Goal: Task Accomplishment & Management: Manage account settings

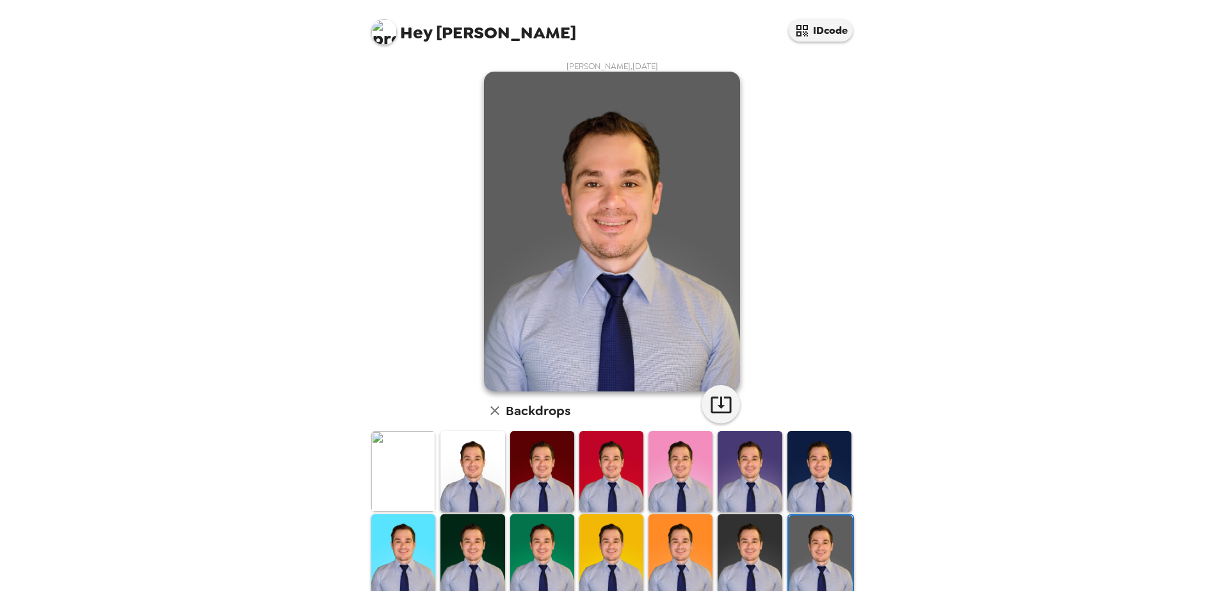
click at [1094, 181] on div "Hey [PERSON_NAME] IDcode [PERSON_NAME] , [DATE] Backdrops" at bounding box center [612, 295] width 1224 height 591
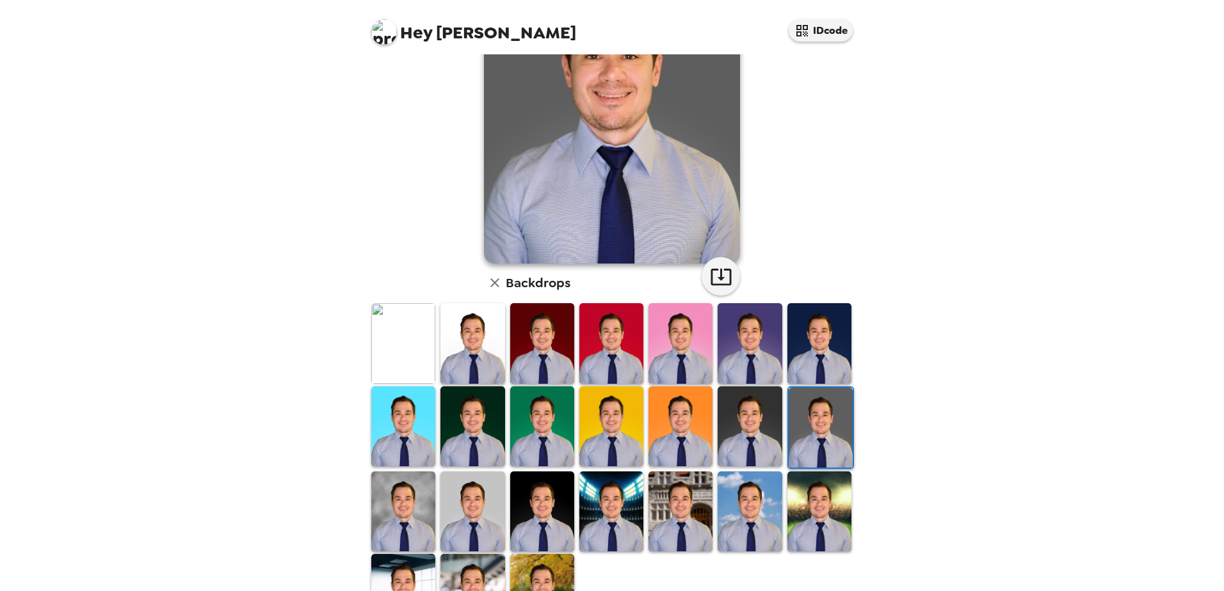
scroll to position [185, 0]
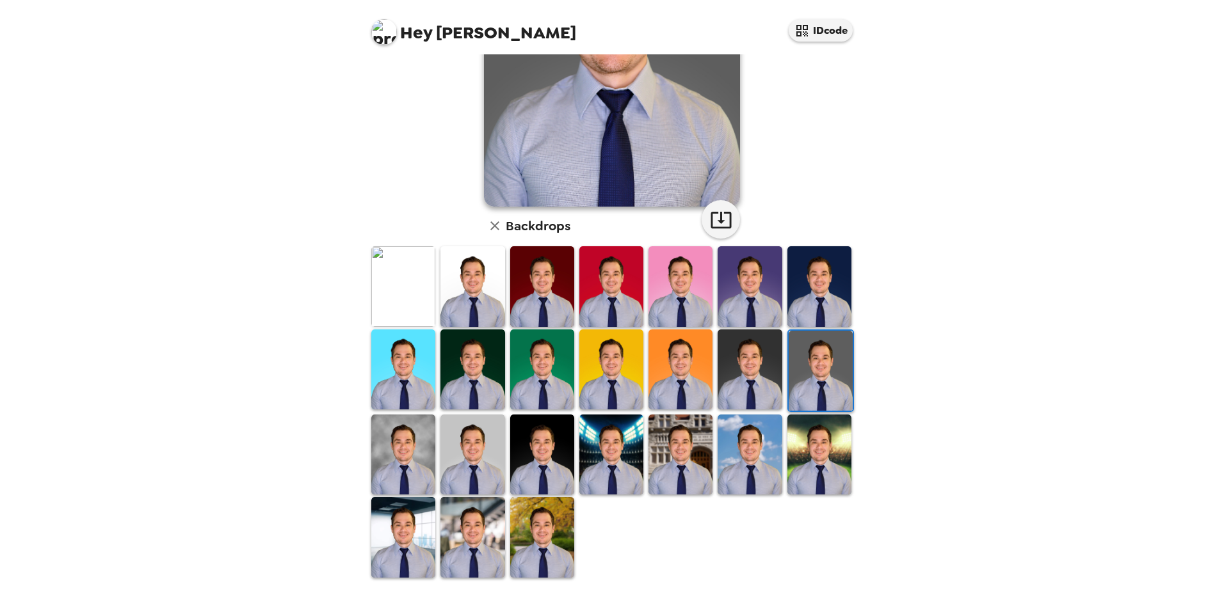
click at [479, 516] on img at bounding box center [472, 537] width 64 height 80
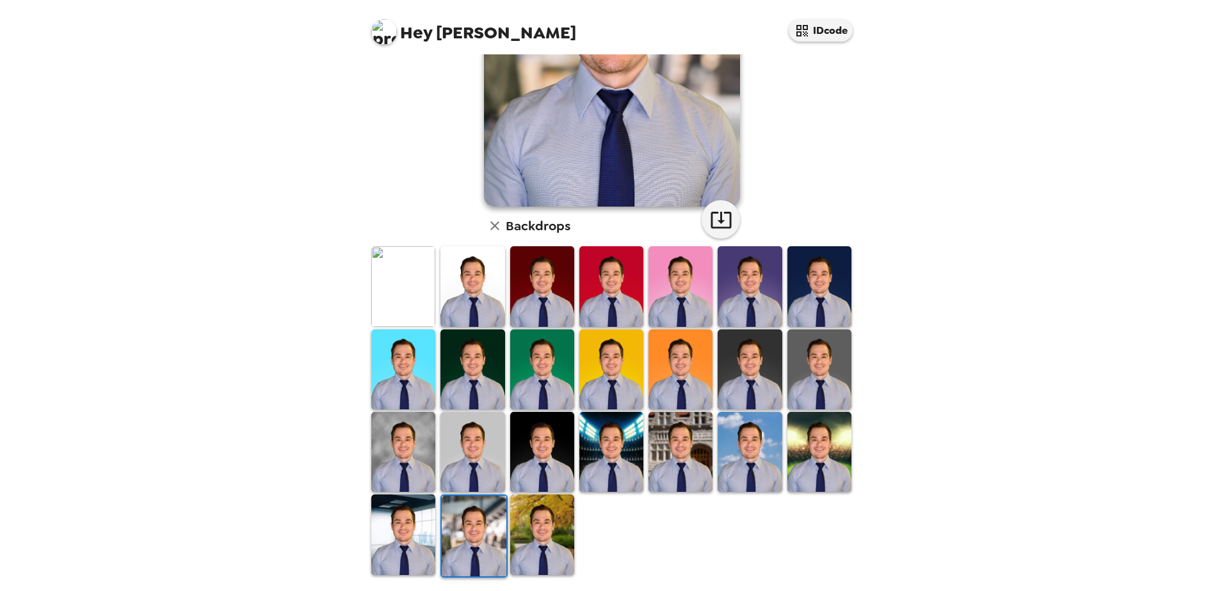
click at [823, 461] on img at bounding box center [819, 452] width 64 height 80
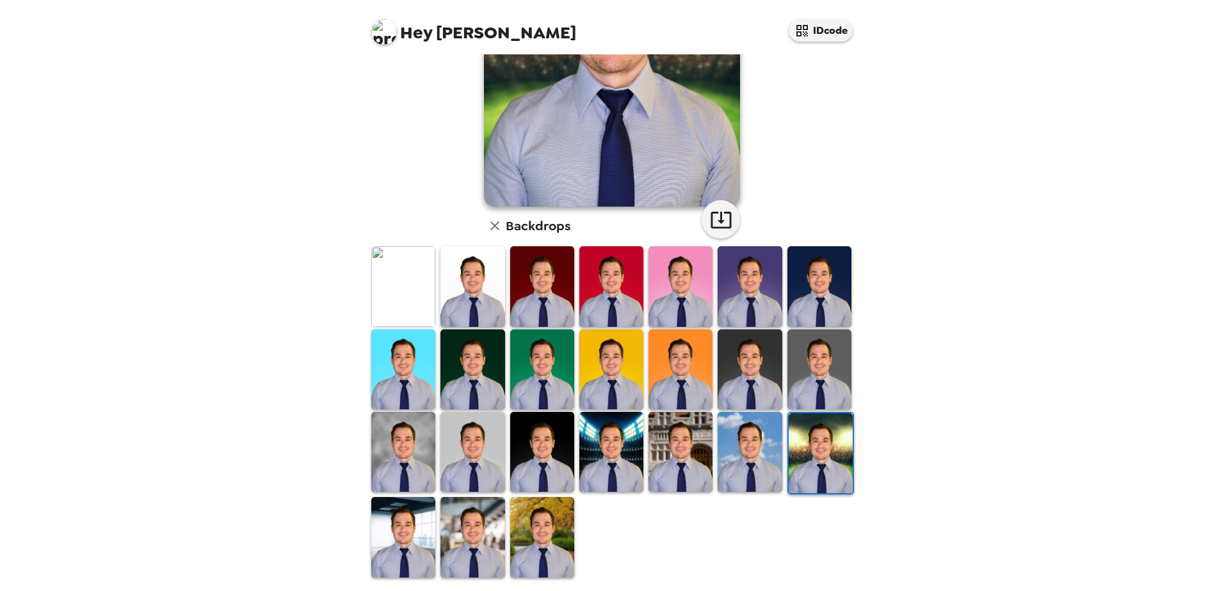
click at [586, 434] on img at bounding box center [611, 452] width 64 height 80
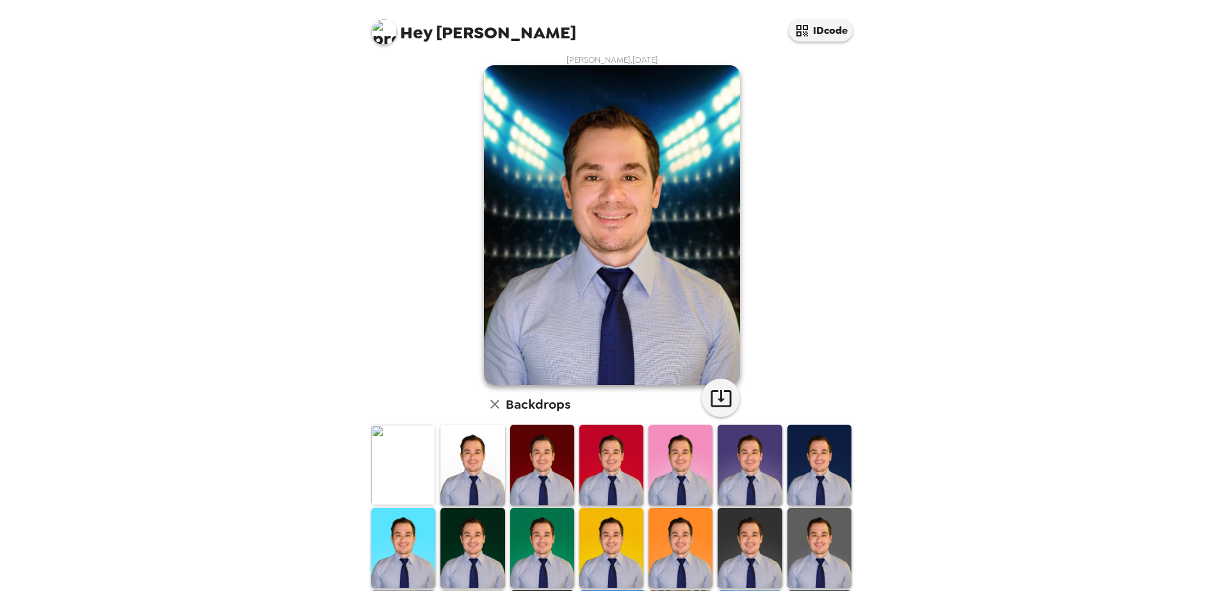
scroll to position [0, 0]
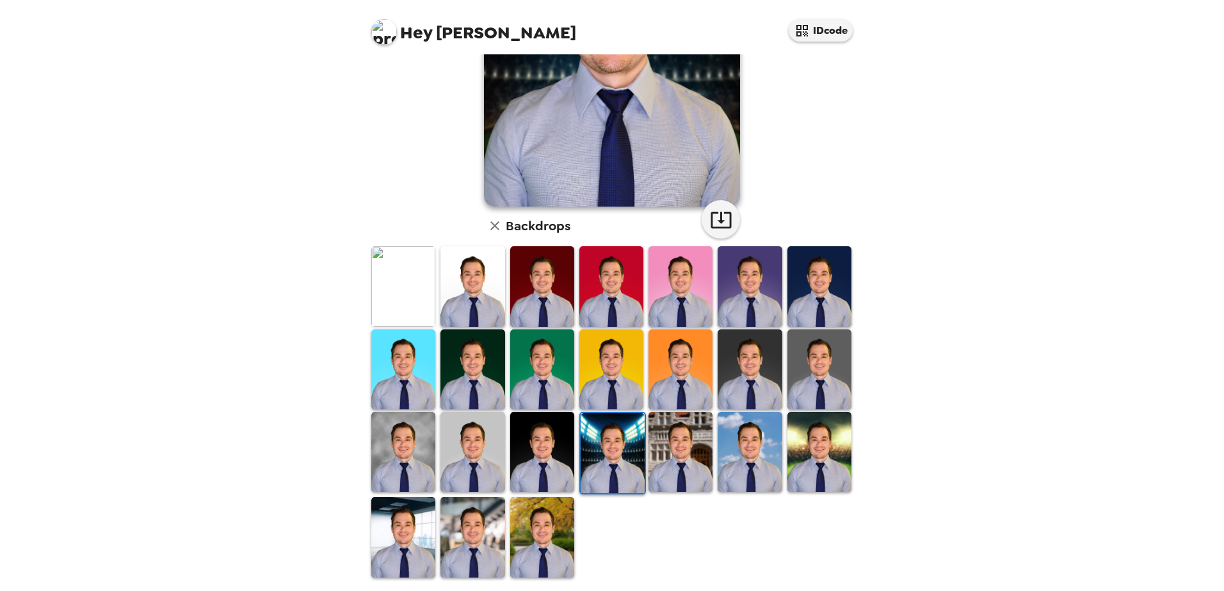
click at [516, 448] on img at bounding box center [542, 452] width 64 height 80
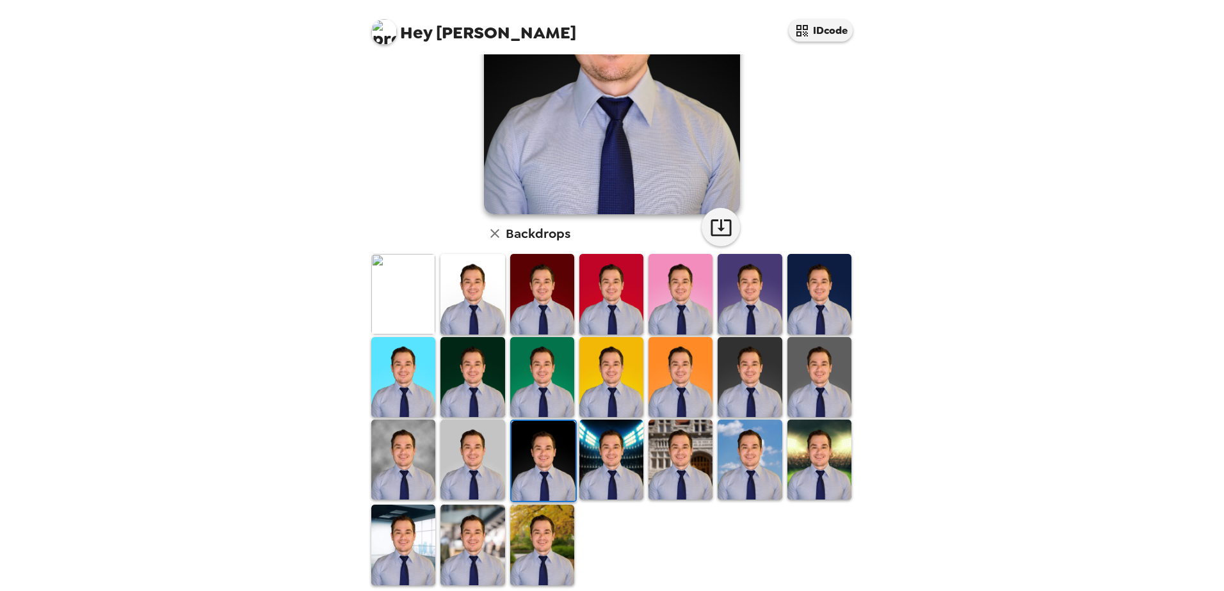
scroll to position [185, 0]
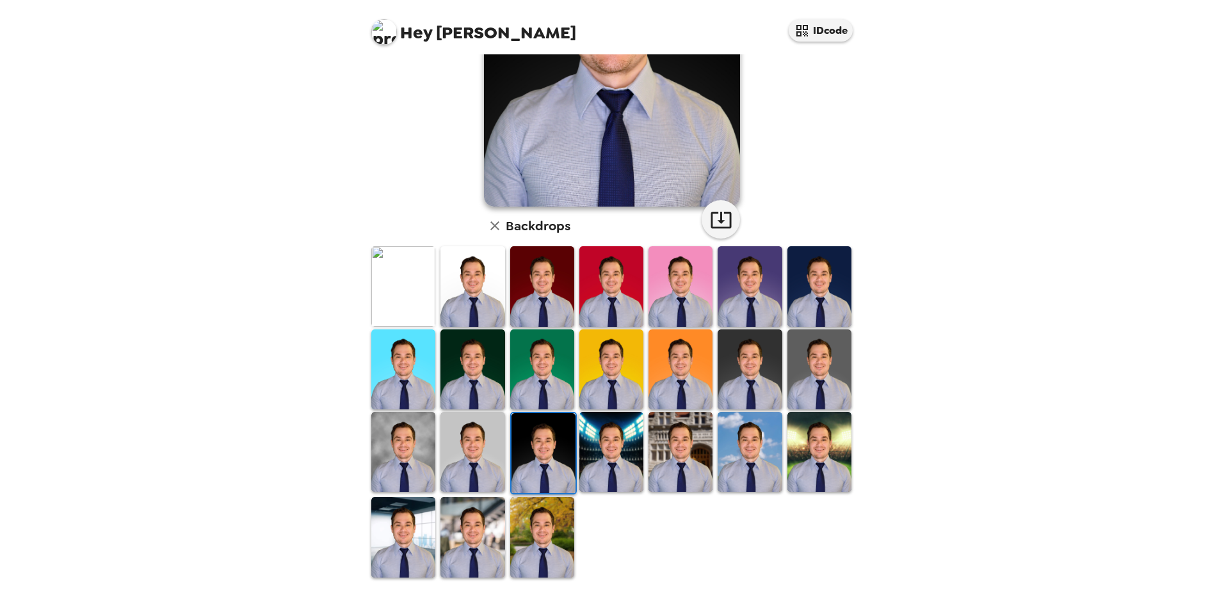
click at [420, 525] on img at bounding box center [403, 537] width 64 height 80
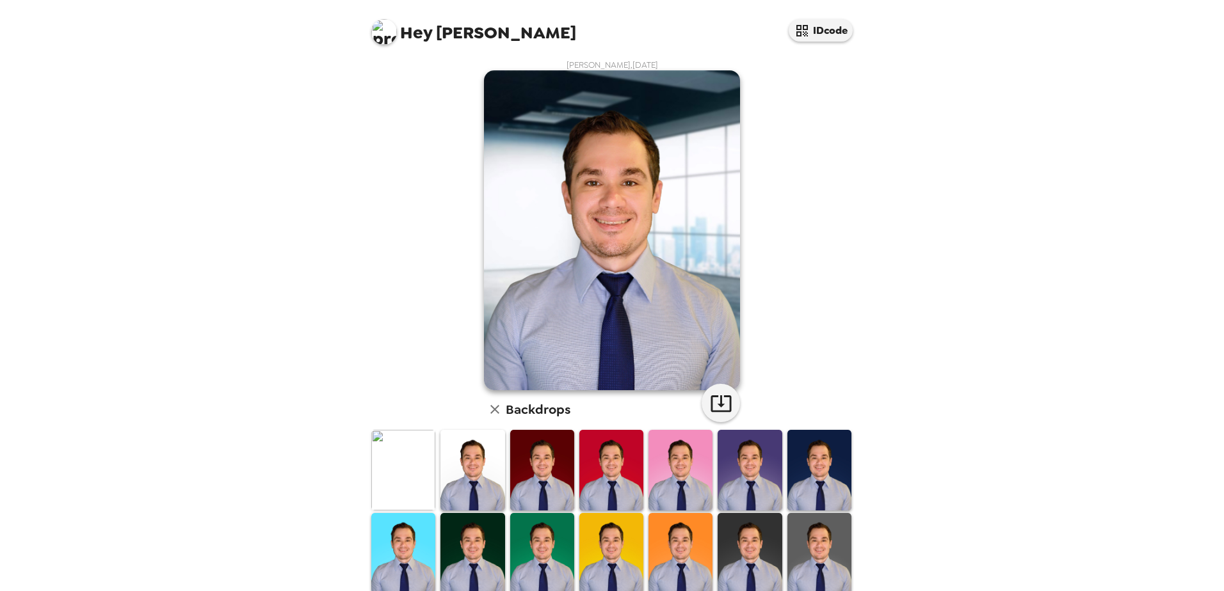
scroll to position [0, 0]
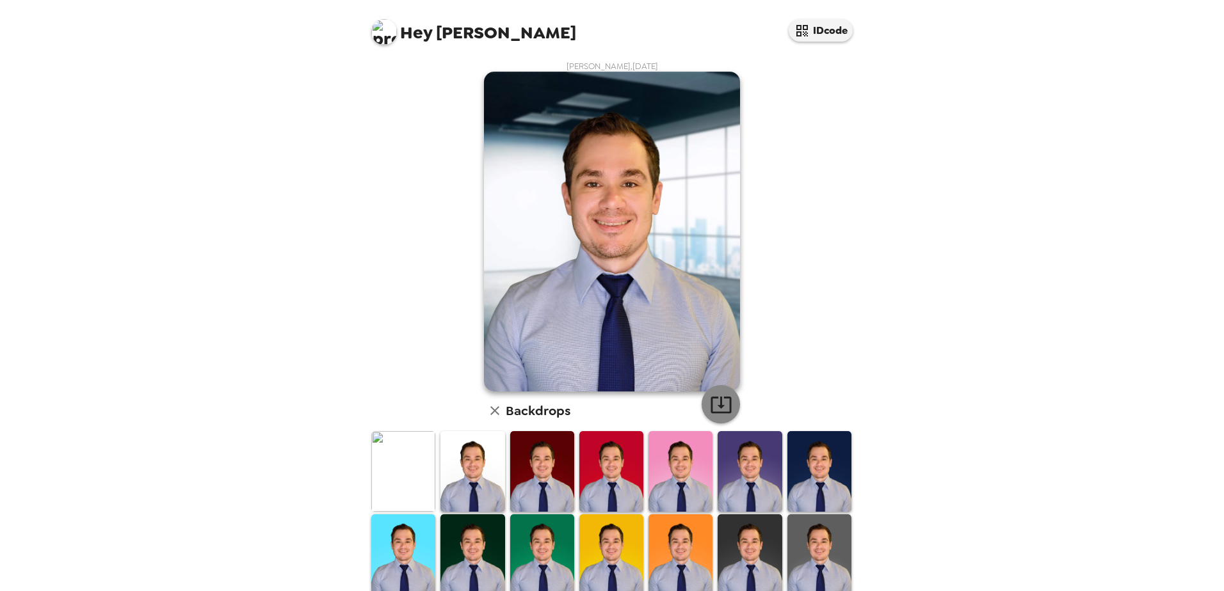
click at [710, 402] on icon "button" at bounding box center [721, 405] width 22 height 22
